Goal: Task Accomplishment & Management: Use online tool/utility

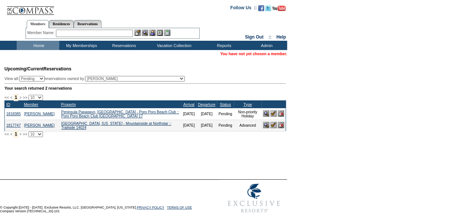
click at [97, 28] on div "Member Name: Destination or Residence: ReservationId:" at bounding box center [113, 33] width 174 height 11
click at [99, 35] on input "text" at bounding box center [94, 33] width 77 height 7
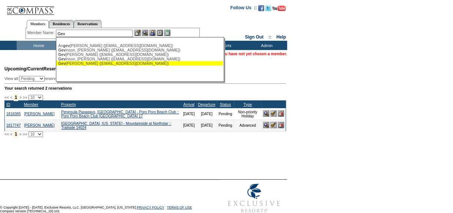
click at [96, 63] on div "Gev inson, Teri (tjg@raslg.com)" at bounding box center [139, 63] width 163 height 4
type input "Gevinson, Teri (tjg@raslg.com)"
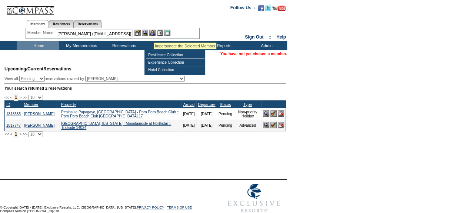
click at [154, 33] on img at bounding box center [152, 33] width 6 height 6
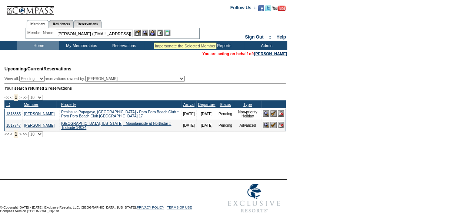
click at [148, 32] on img at bounding box center [145, 33] width 6 height 6
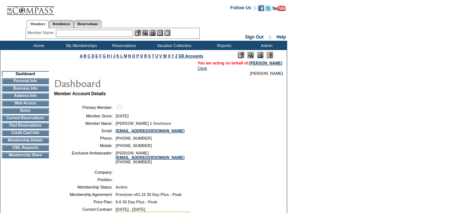
click at [42, 120] on td "Current Reservations" at bounding box center [25, 118] width 47 height 6
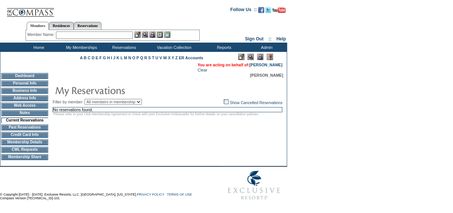
click at [42, 130] on td "Past Reservations" at bounding box center [24, 127] width 47 height 6
